Goal: Information Seeking & Learning: Learn about a topic

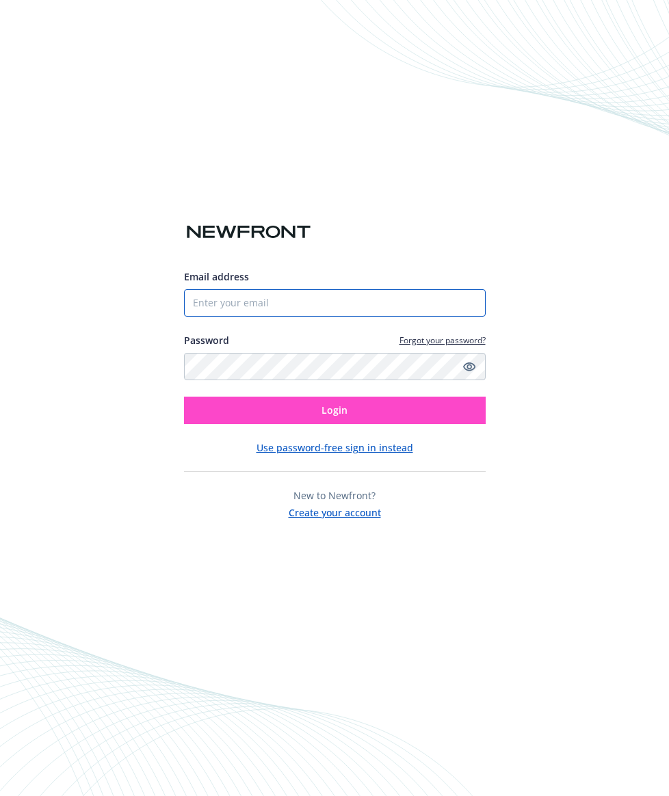
type input "[PERSON_NAME][EMAIL_ADDRESS][DOMAIN_NAME]"
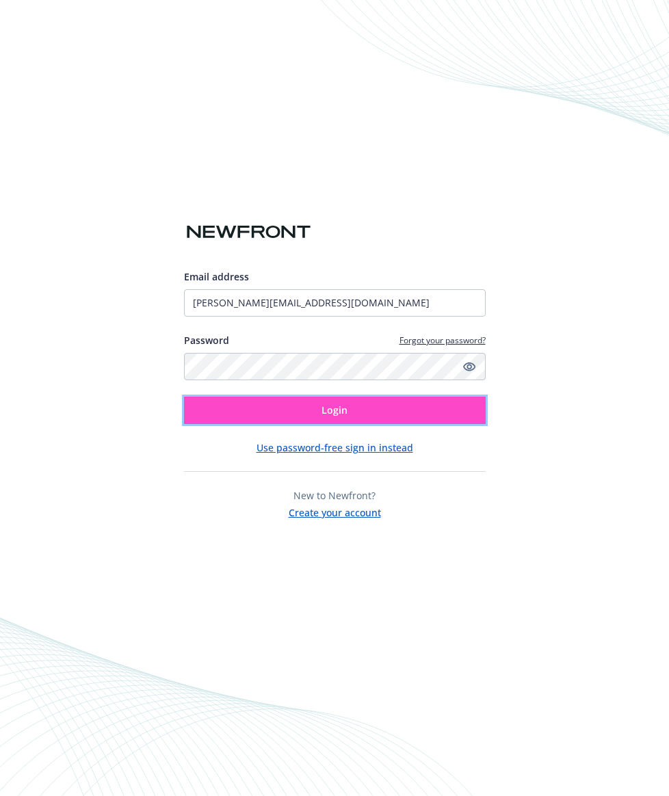
click at [384, 410] on button "Login" at bounding box center [335, 410] width 302 height 27
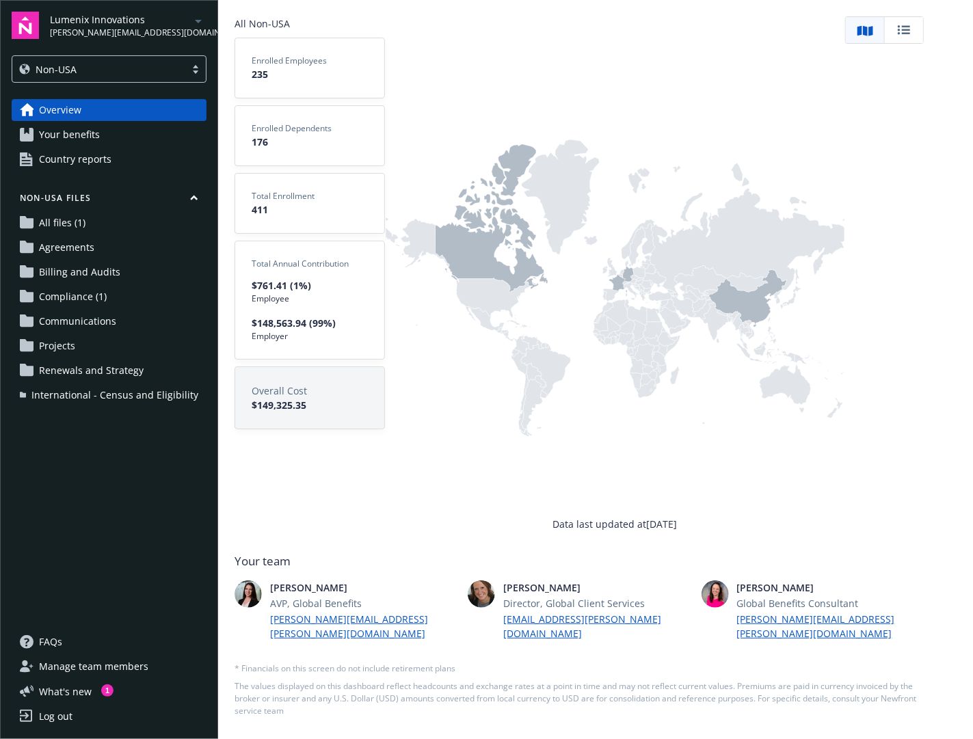
click at [470, 278] on icon at bounding box center [492, 218] width 113 height 148
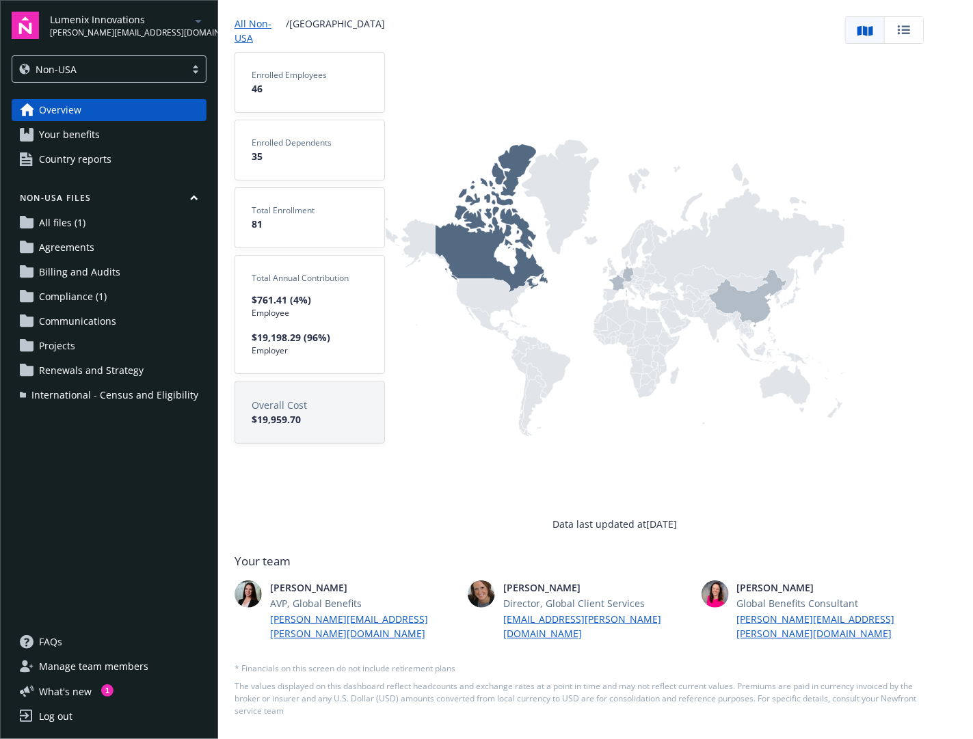
click at [99, 68] on div "Non-USA" at bounding box center [98, 69] width 159 height 14
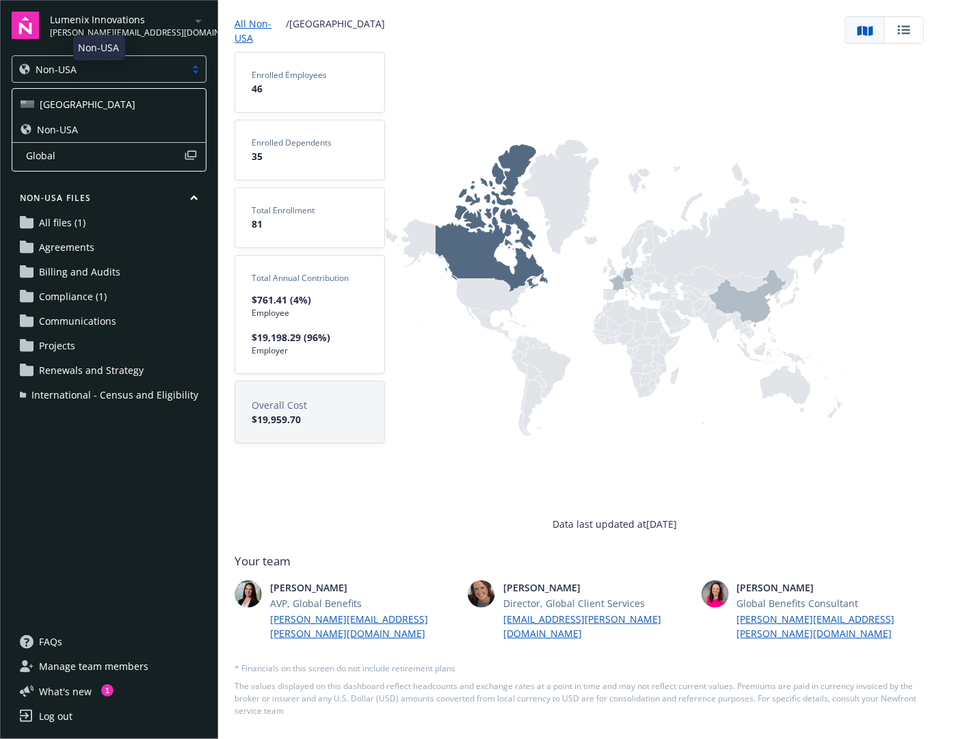
click at [80, 101] on div "[GEOGRAPHIC_DATA]" at bounding box center [110, 104] width 178 height 14
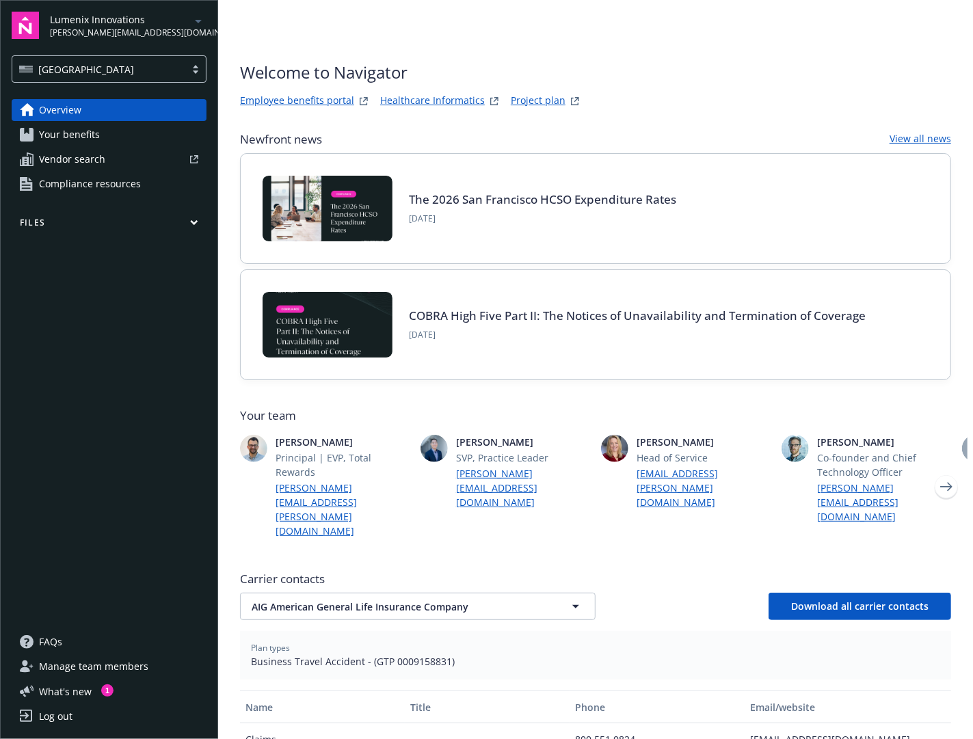
click at [90, 133] on span "Your benefits" at bounding box center [69, 135] width 61 height 22
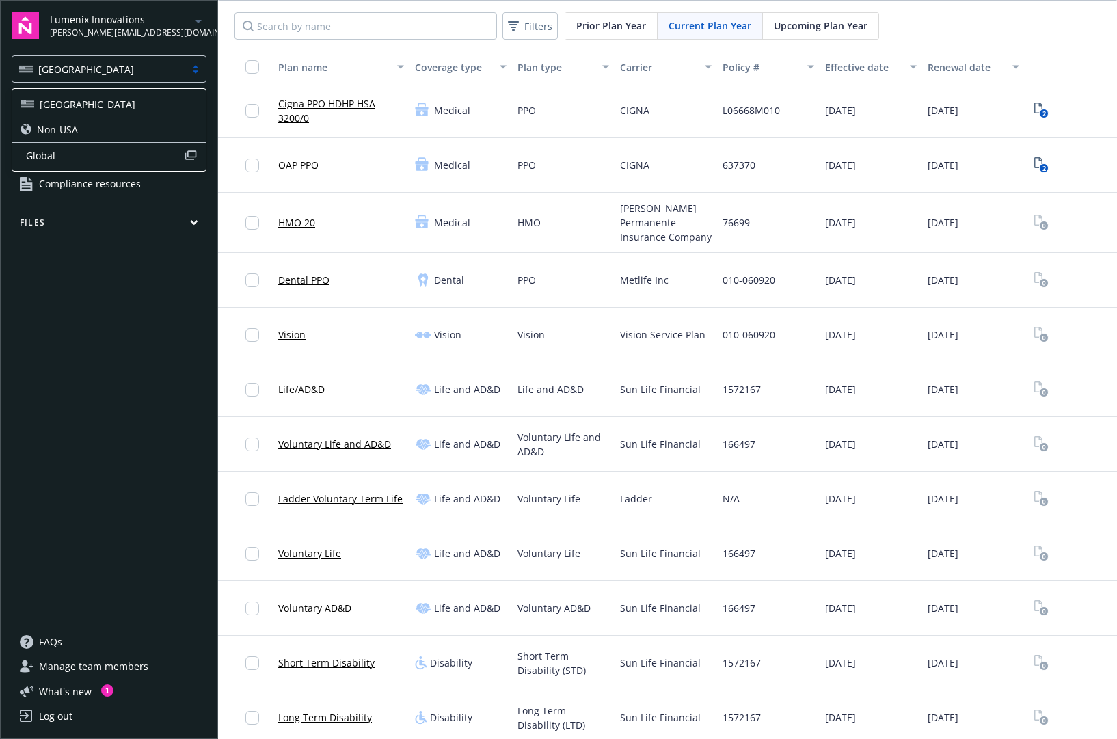
click at [139, 77] on div "[GEOGRAPHIC_DATA]" at bounding box center [98, 69] width 173 height 17
click at [117, 124] on div "Non-USA" at bounding box center [110, 129] width 178 height 14
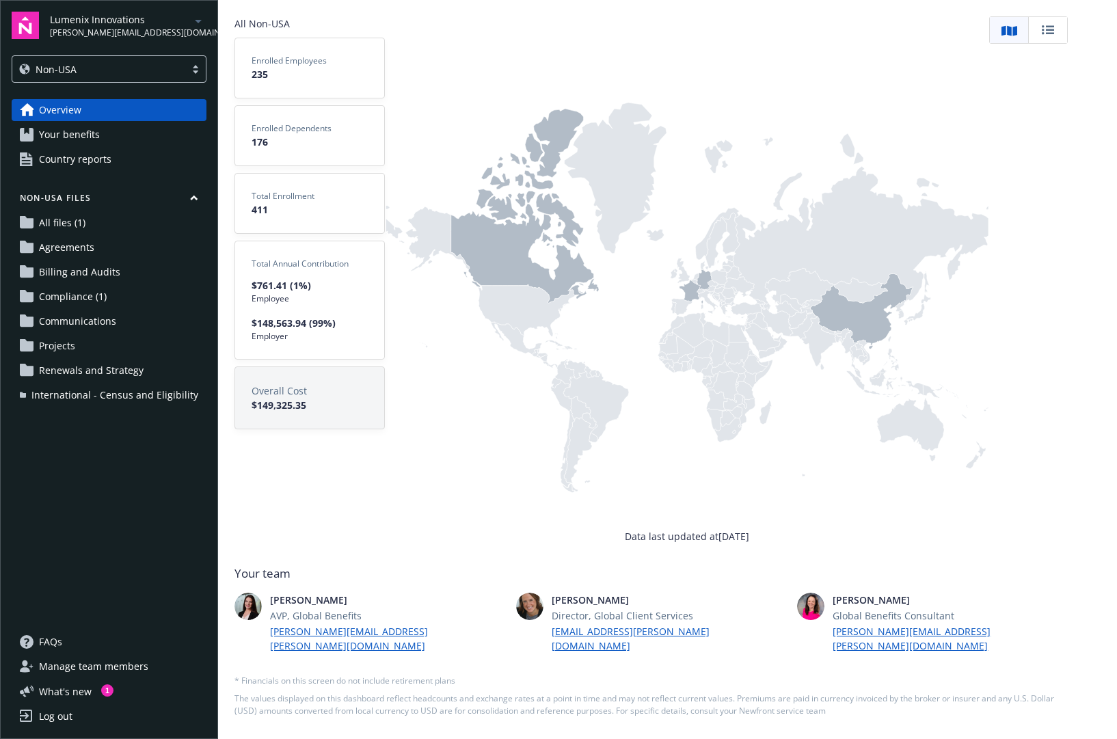
click at [83, 137] on span "Your benefits" at bounding box center [69, 135] width 61 height 22
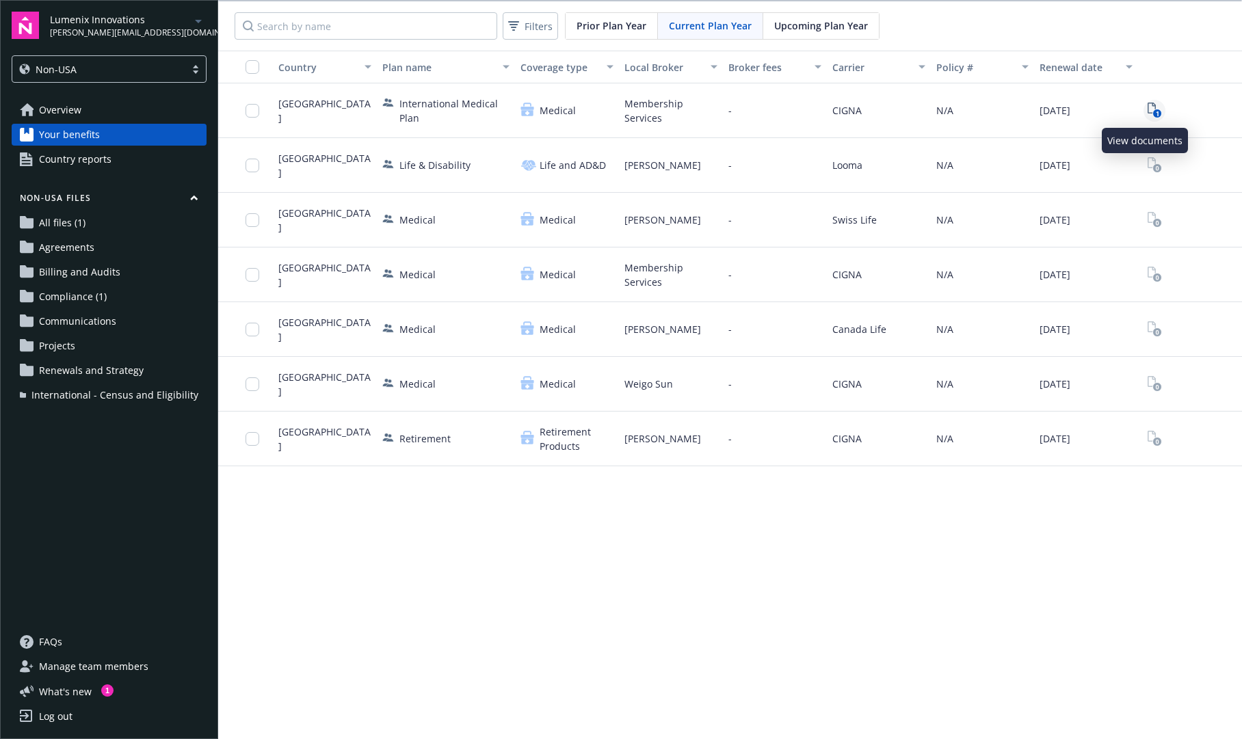
click at [668, 113] on icon "1" at bounding box center [1154, 111] width 14 height 16
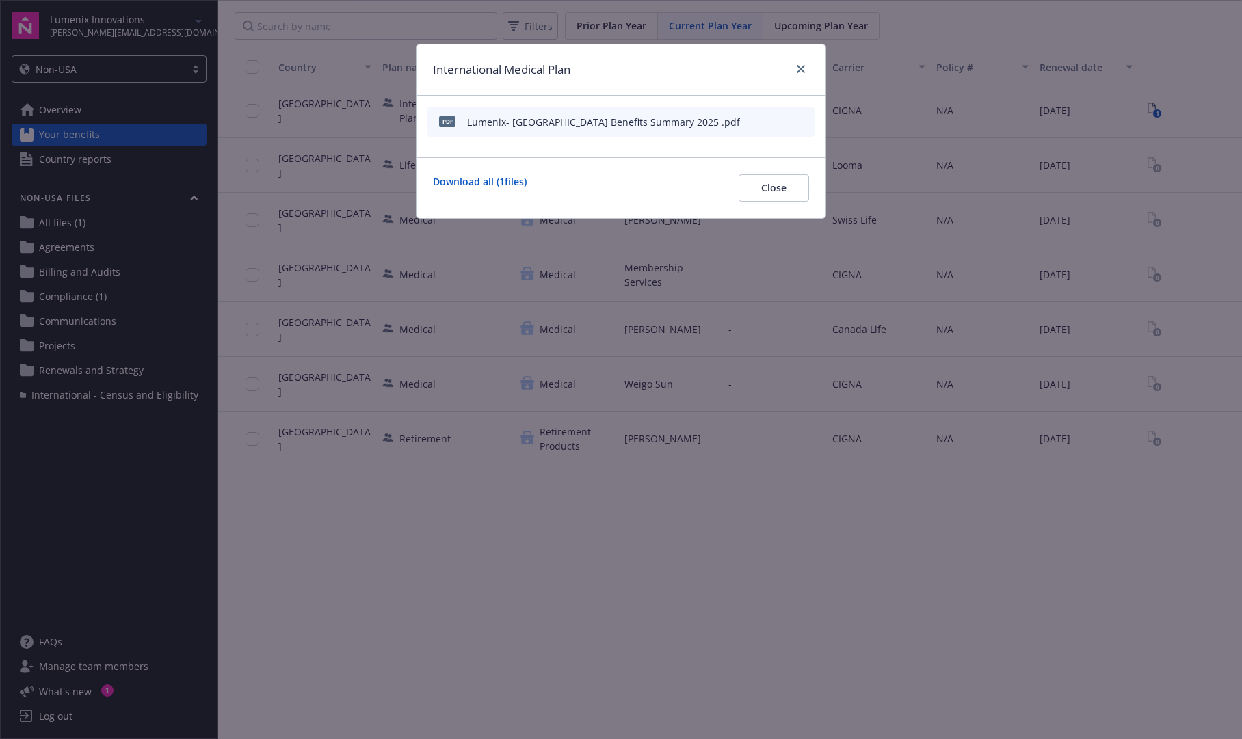
click at [668, 121] on icon "preview file" at bounding box center [801, 121] width 12 height 10
click at [668, 66] on div "International Medical Plan" at bounding box center [620, 69] width 409 height 51
click at [668, 66] on icon "close" at bounding box center [801, 69] width 8 height 8
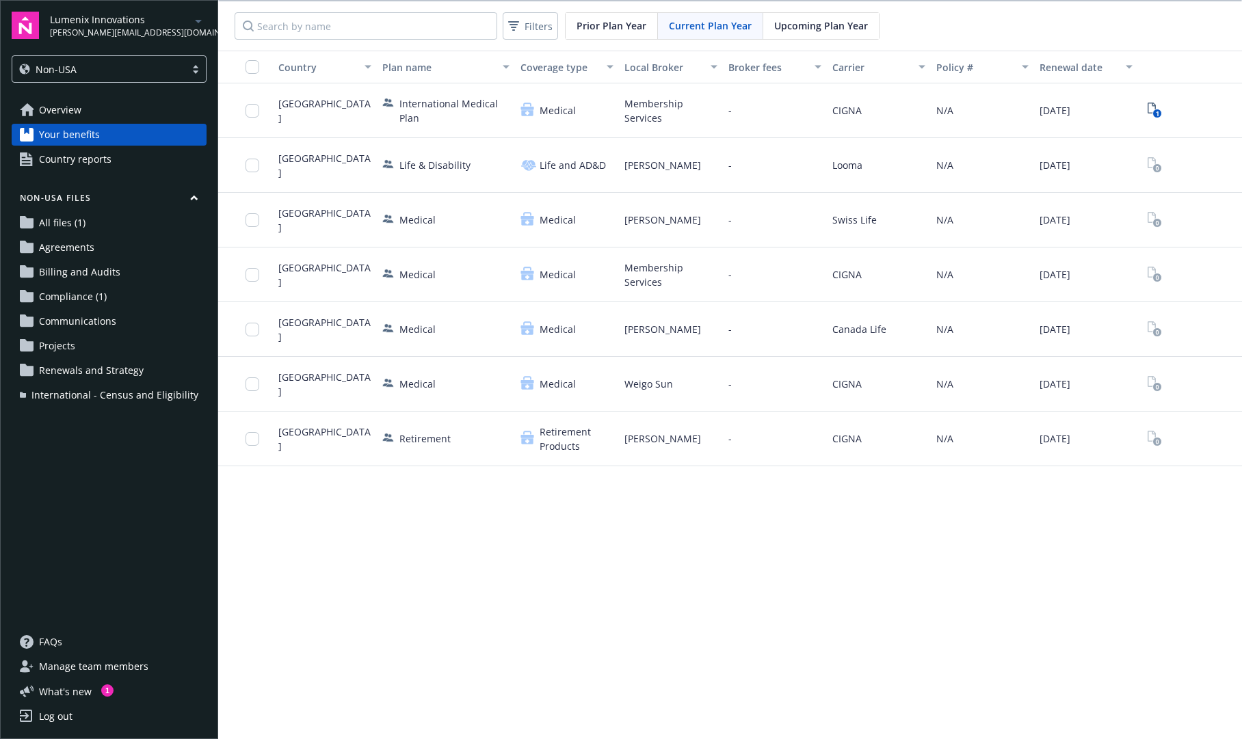
click at [65, 226] on span "All files (1)" at bounding box center [62, 223] width 46 height 22
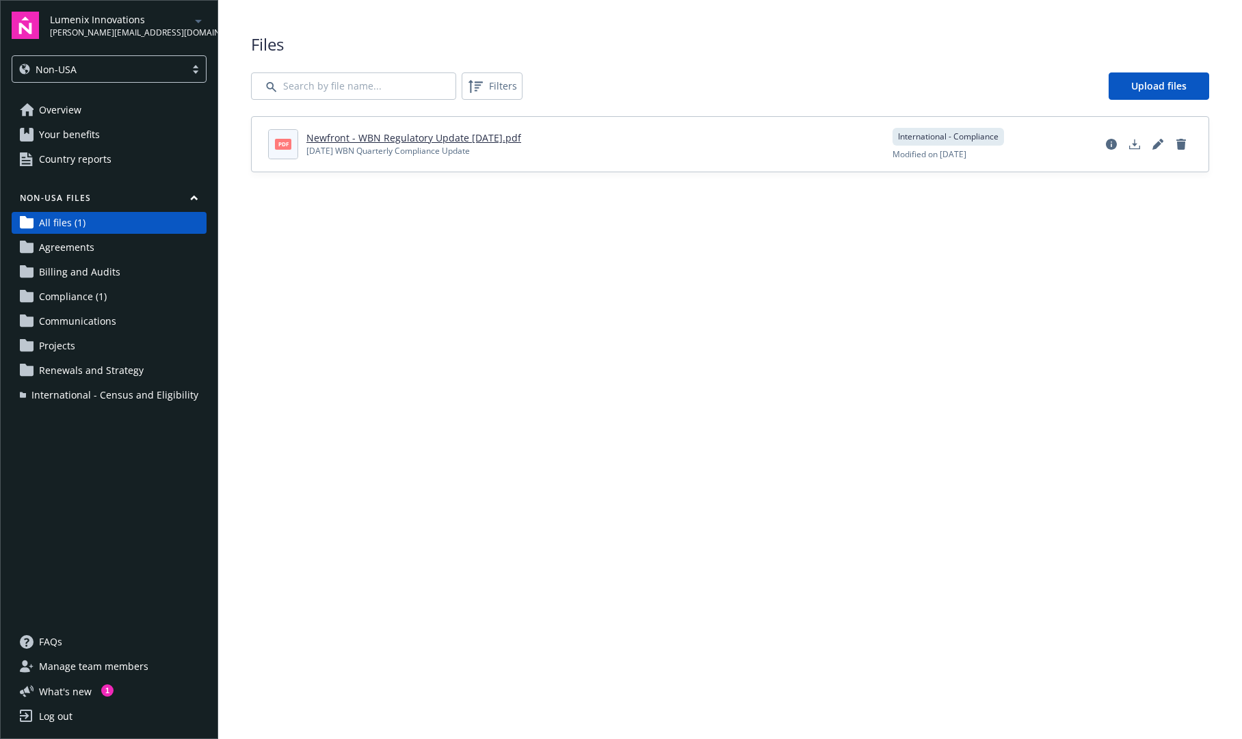
click at [108, 393] on span "International - Census and Eligibility" at bounding box center [114, 395] width 167 height 22
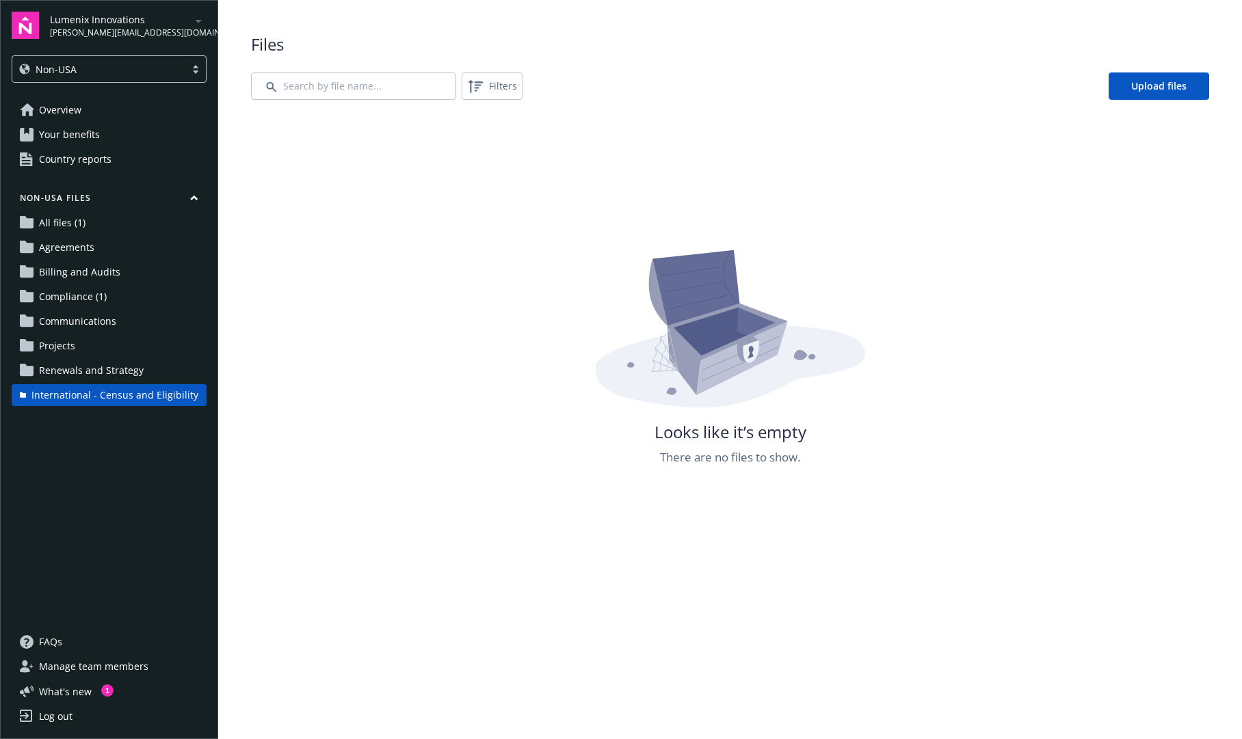
click at [103, 373] on span "Renewals and Strategy" at bounding box center [91, 371] width 105 height 22
click at [93, 159] on span "Country reports" at bounding box center [75, 159] width 72 height 22
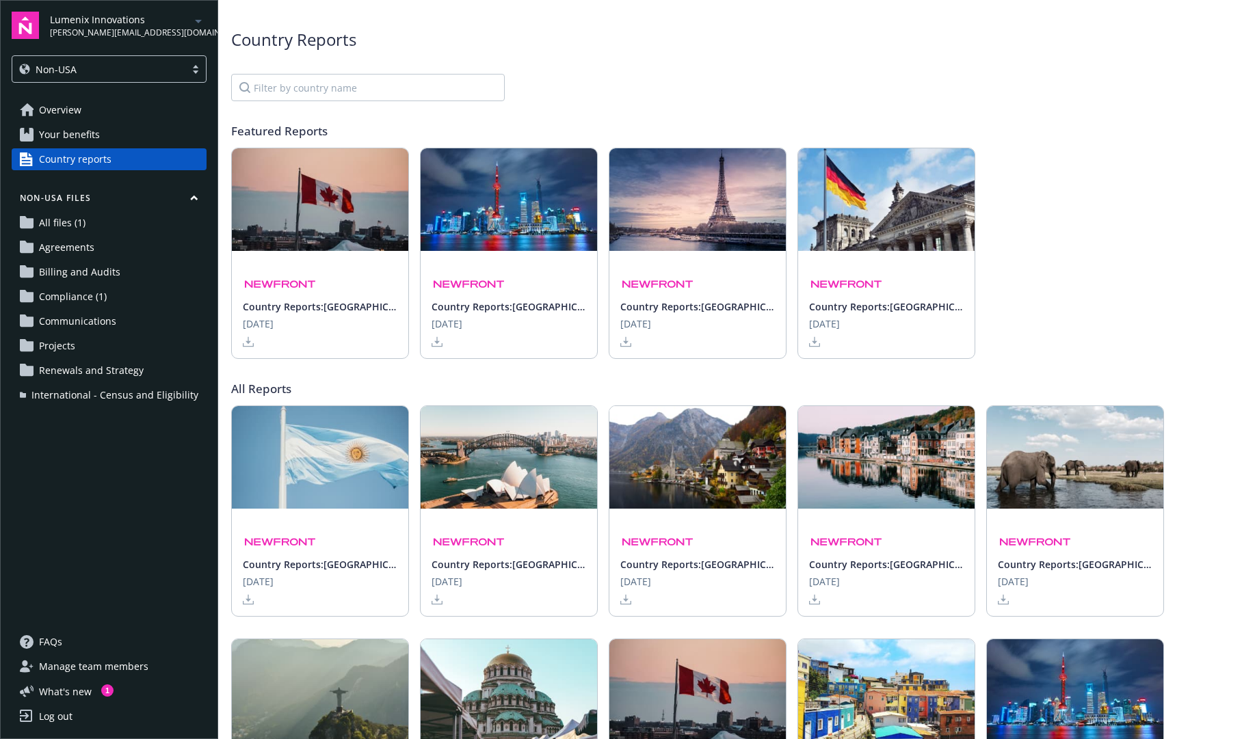
click at [243, 344] on icon at bounding box center [248, 344] width 11 height 3
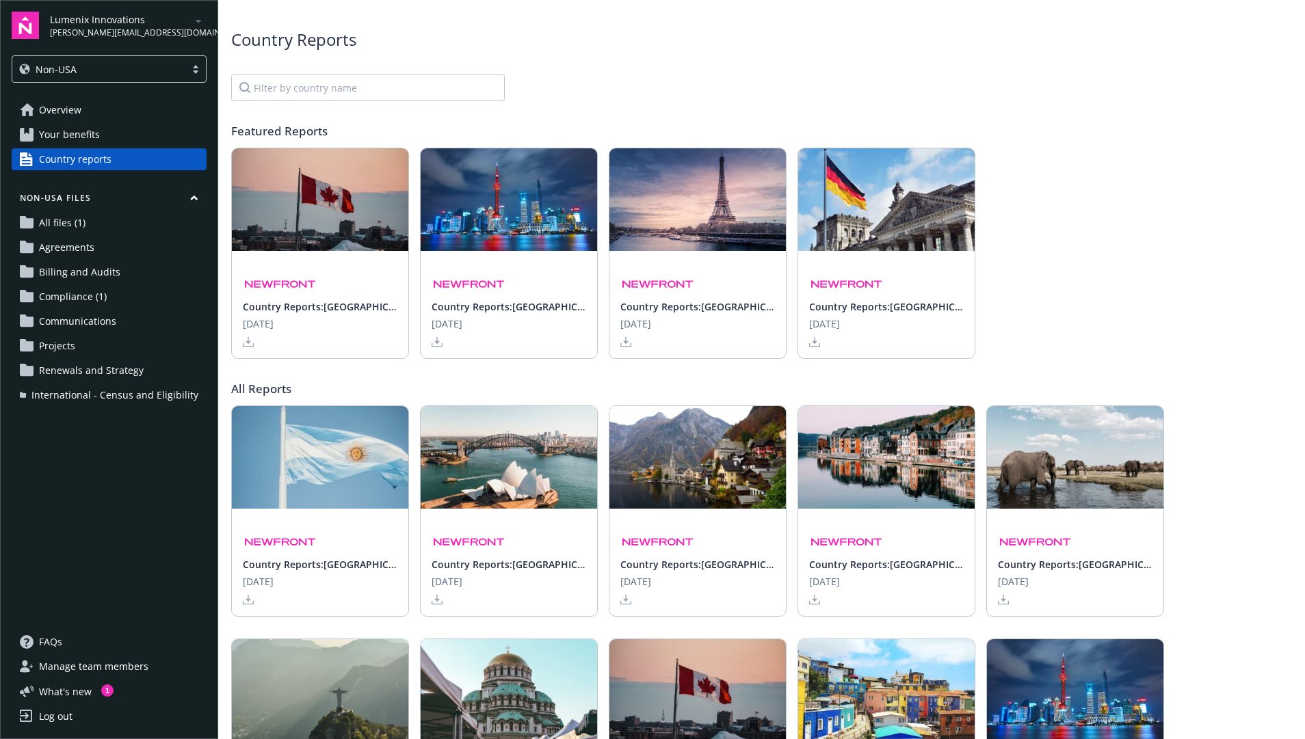
click at [77, 111] on span "Overview" at bounding box center [60, 110] width 42 height 22
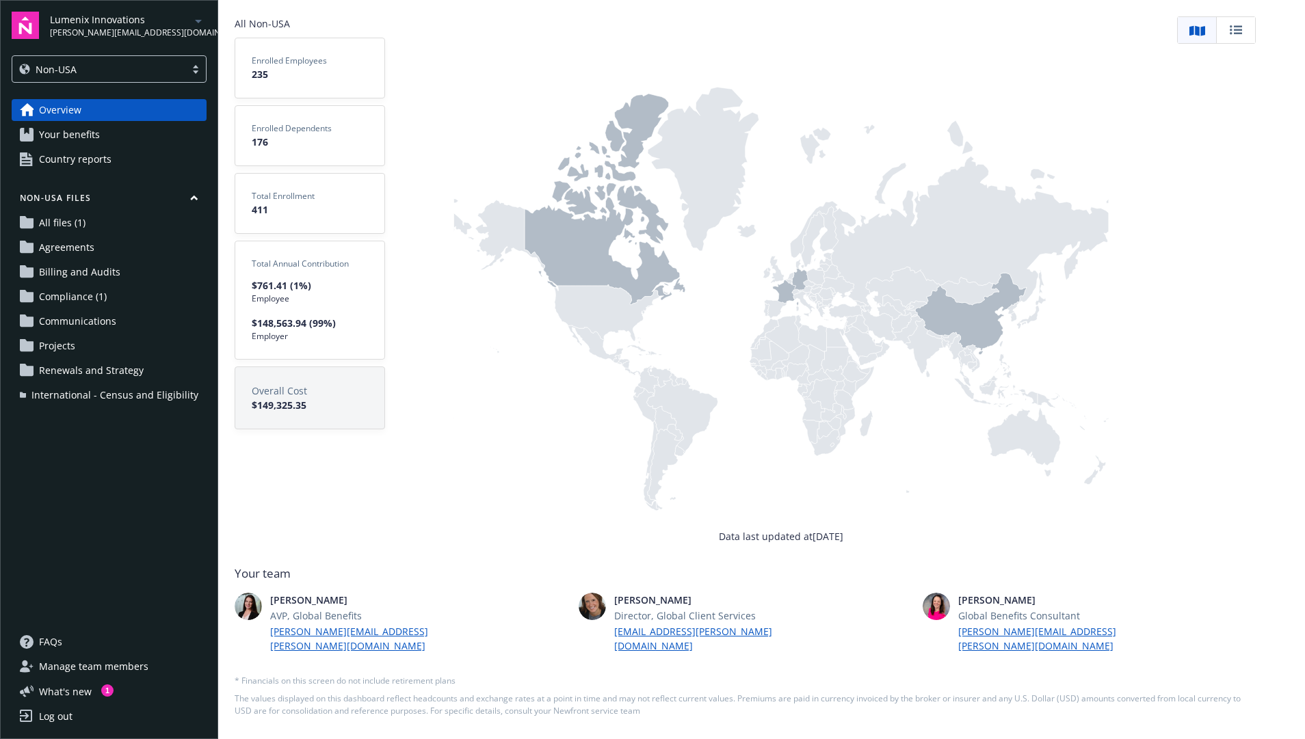
click at [70, 152] on span "Country reports" at bounding box center [75, 159] width 72 height 22
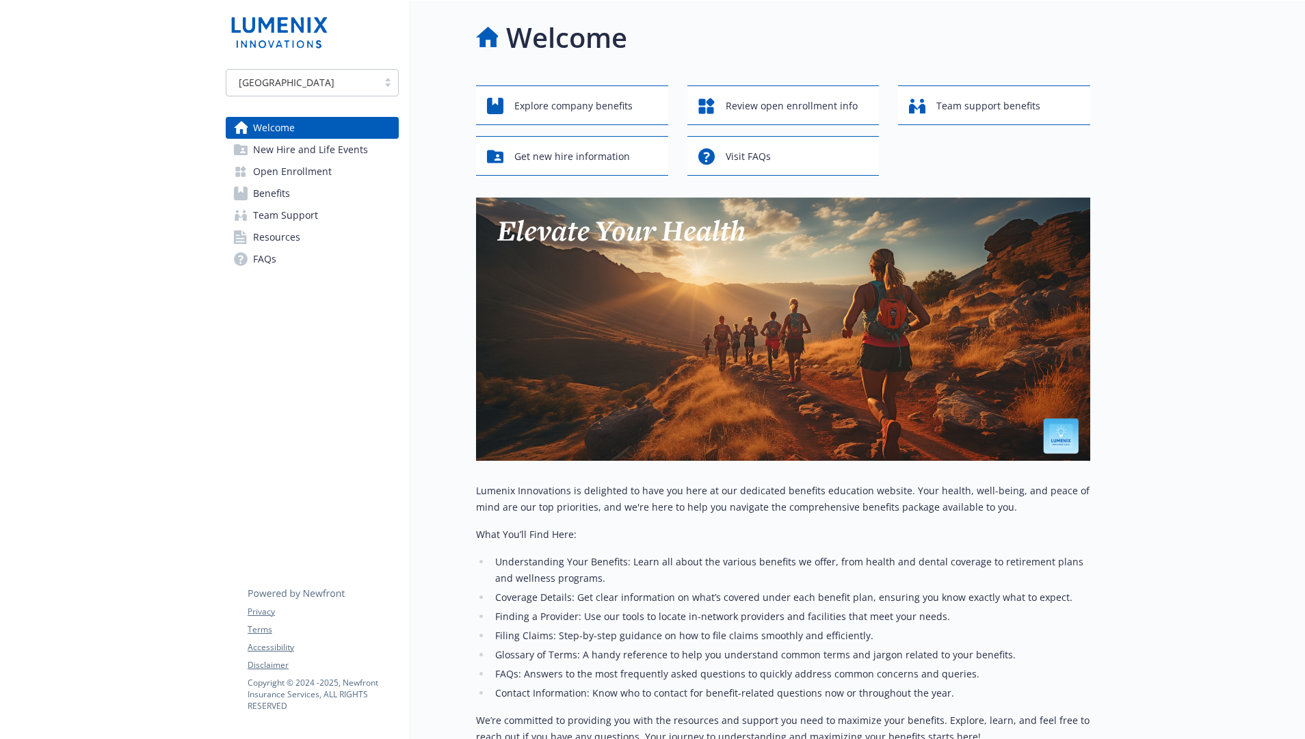
click at [372, 86] on div "[GEOGRAPHIC_DATA]" at bounding box center [301, 82] width 151 height 17
click at [336, 142] on div "[GEOGRAPHIC_DATA]" at bounding box center [312, 142] width 157 height 14
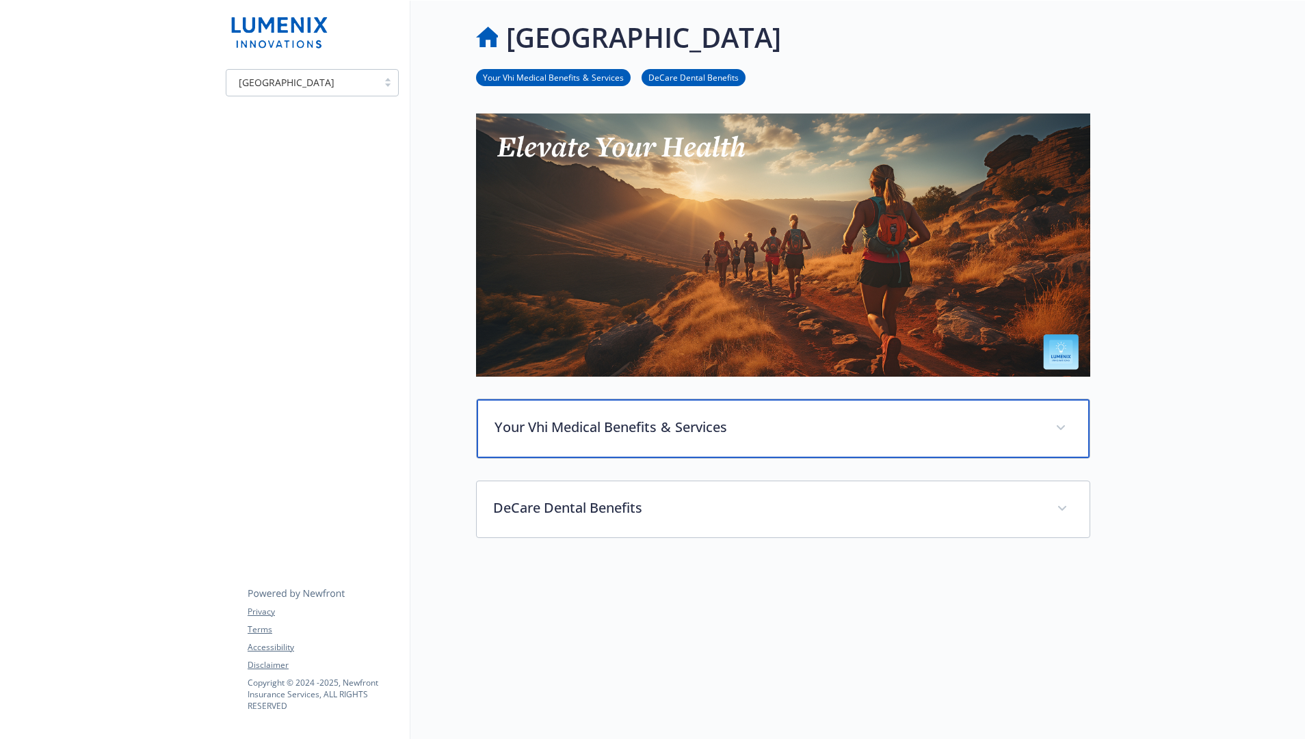
click at [873, 432] on p "Your Vhi Medical Benefits  &  Services" at bounding box center [766, 427] width 544 height 21
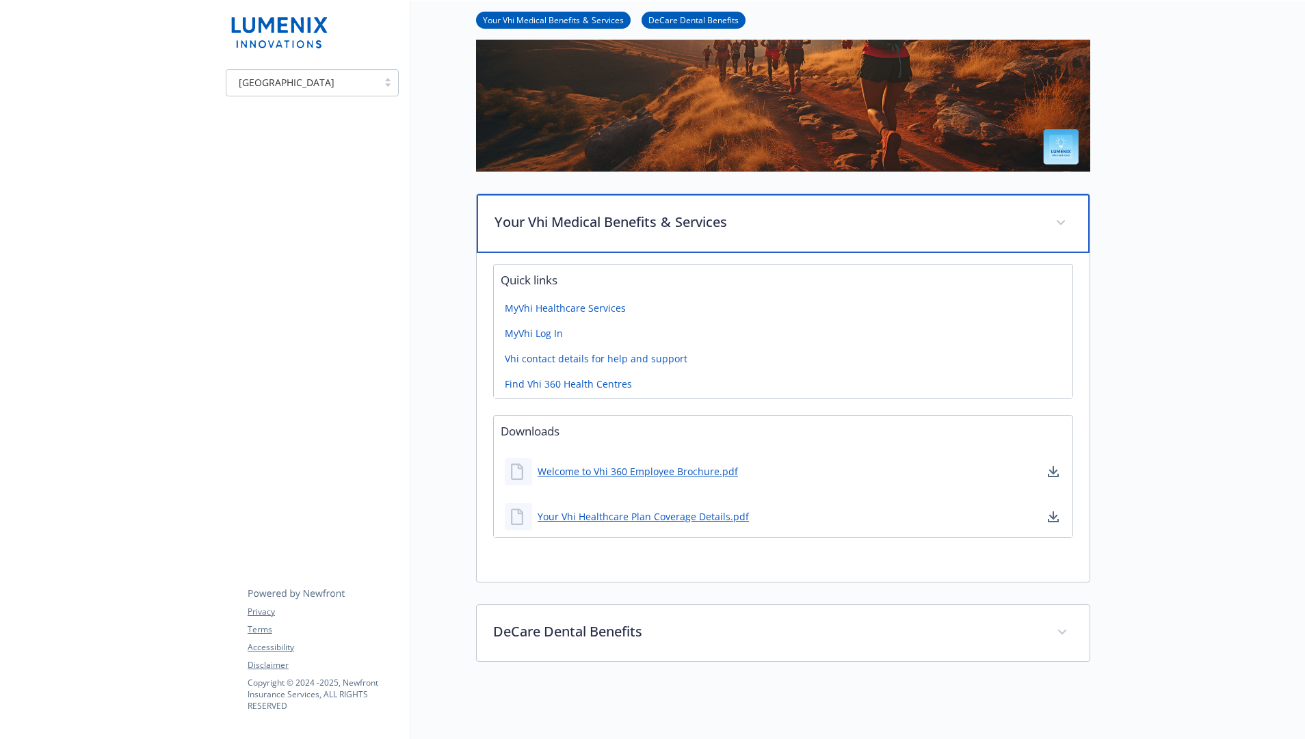
scroll to position [68, 0]
